Goal: Transaction & Acquisition: Purchase product/service

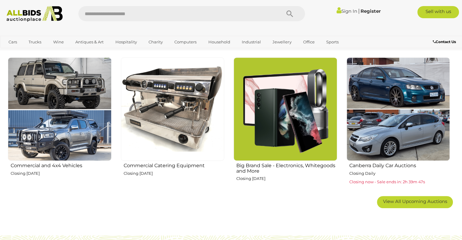
scroll to position [365, 0]
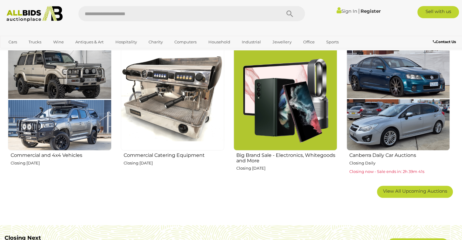
click at [404, 128] on img at bounding box center [399, 99] width 104 height 104
click at [149, 111] on img at bounding box center [173, 99] width 104 height 104
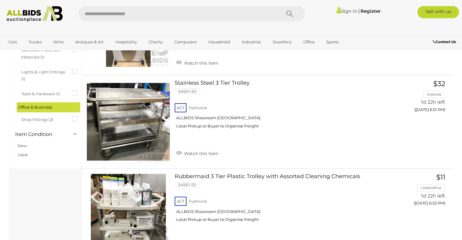
scroll to position [395, 0]
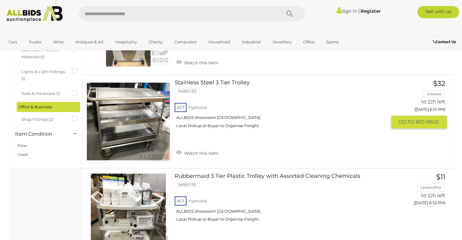
click at [148, 112] on link at bounding box center [129, 122] width 84 height 84
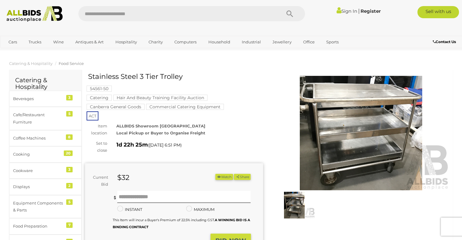
click at [333, 113] on img at bounding box center [361, 133] width 178 height 115
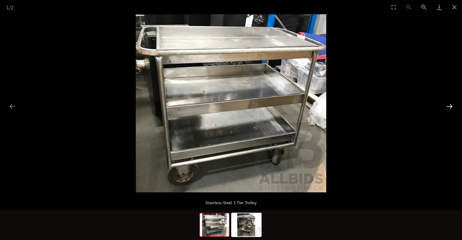
click at [450, 106] on button "Next slide" at bounding box center [449, 107] width 13 height 12
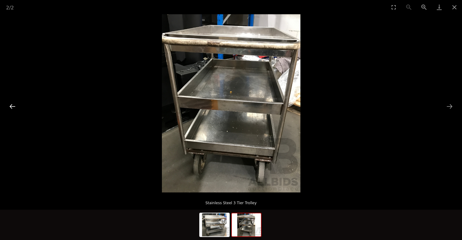
click at [9, 105] on button "Previous slide" at bounding box center [12, 107] width 13 height 12
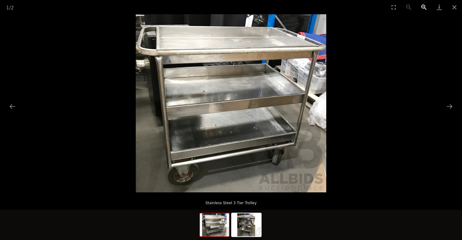
click at [423, 5] on button "Zoom in" at bounding box center [424, 7] width 15 height 14
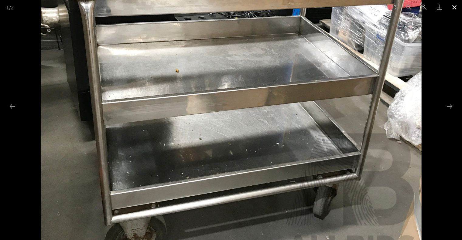
click at [454, 8] on button "Close gallery" at bounding box center [454, 7] width 15 height 14
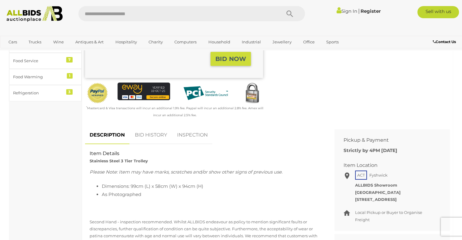
scroll to position [273, 0]
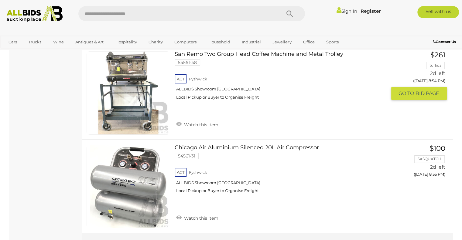
scroll to position [4600, 0]
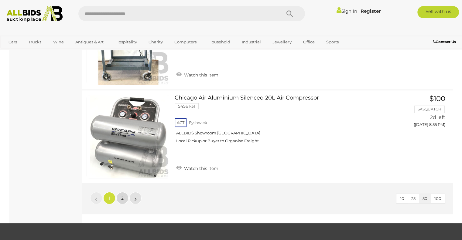
click at [121, 192] on link "2" at bounding box center [122, 198] width 12 height 12
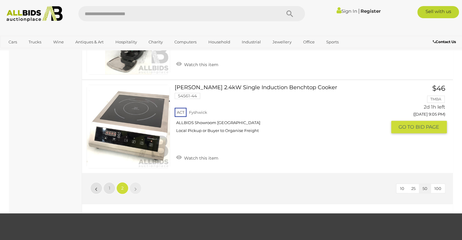
scroll to position [638, 0]
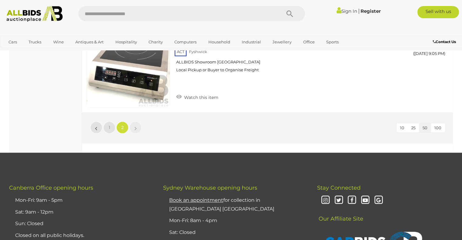
click at [21, 14] on img at bounding box center [34, 14] width 63 height 16
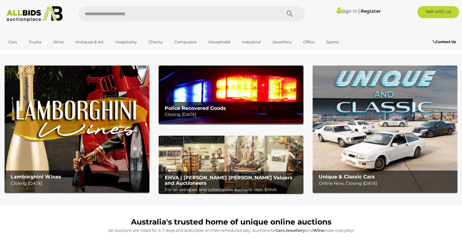
click at [395, 101] on img at bounding box center [385, 129] width 145 height 127
